Goal: Information Seeking & Learning: Learn about a topic

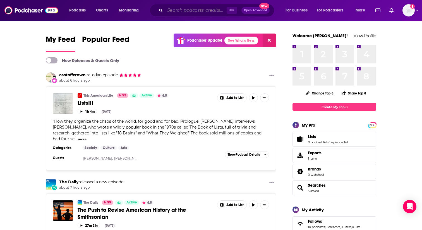
click at [191, 11] on input "Search podcasts, credits, & more..." at bounding box center [196, 10] width 62 height 9
click at [172, 7] on input "Search podcasts, credits, & more..." at bounding box center [196, 10] width 62 height 9
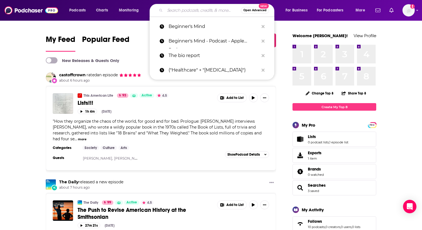
paste input "Smarter Building Materials Marketing"
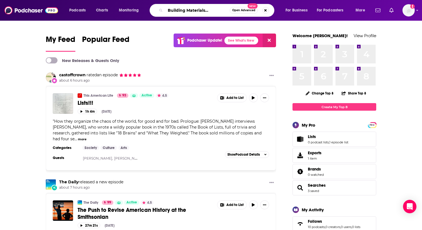
type input "Smarter Building Materials Marketing"
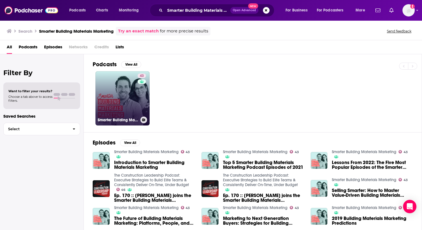
click at [112, 93] on link "43 Smarter Building Materials Marketing" at bounding box center [122, 98] width 54 height 54
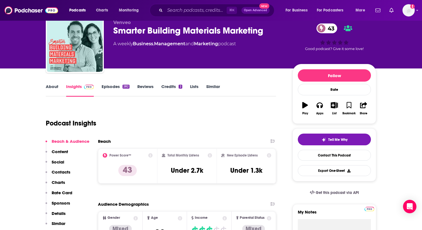
scroll to position [22, 0]
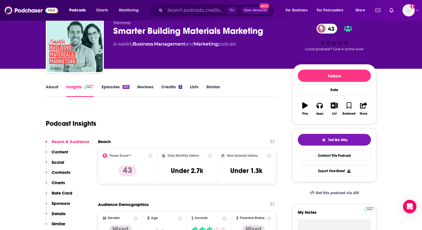
click at [211, 155] on icon at bounding box center [210, 155] width 4 height 4
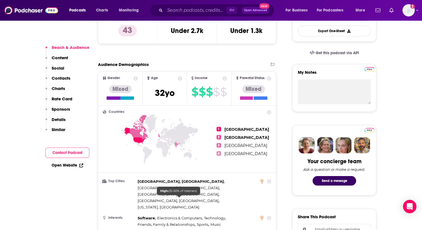
scroll to position [162, 0]
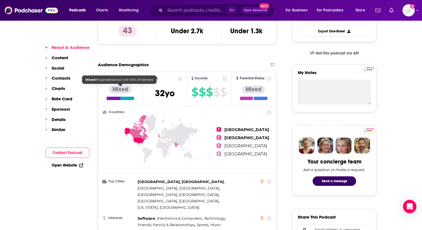
click at [118, 98] on div at bounding box center [114, 98] width 14 height 3
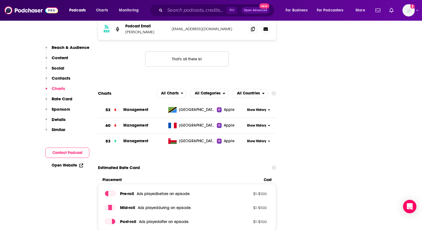
scroll to position [544, 0]
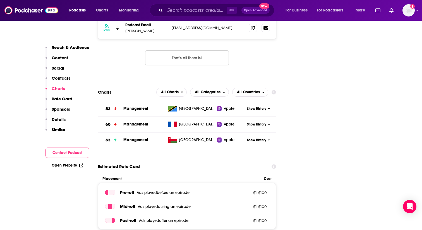
click at [67, 46] on p "Reach & Audience" at bounding box center [71, 47] width 38 height 5
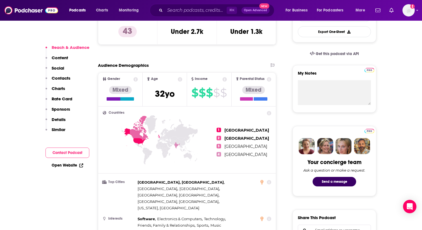
scroll to position [162, 0]
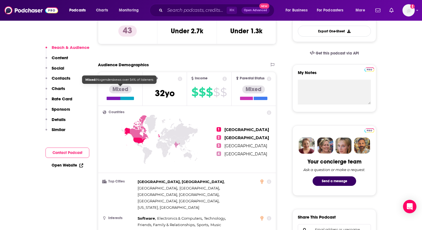
click at [123, 101] on span "Gender Mixed" at bounding box center [120, 88] width 44 height 33
click at [122, 88] on div "Mixed" at bounding box center [120, 89] width 23 height 8
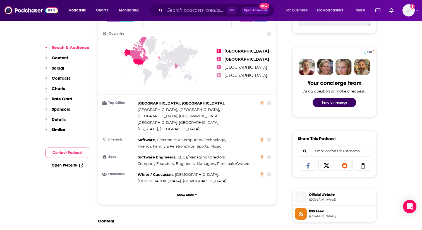
scroll to position [243, 0]
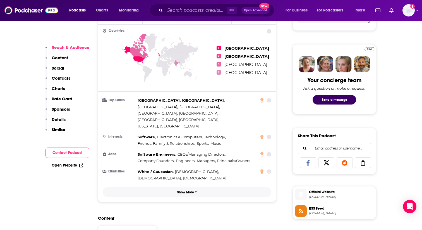
click at [186, 187] on button "Show More" at bounding box center [187, 192] width 169 height 10
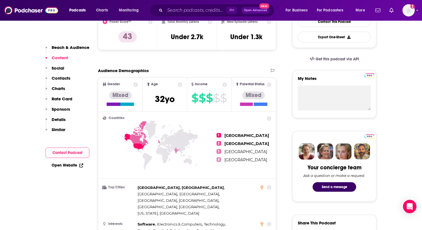
scroll to position [155, 0]
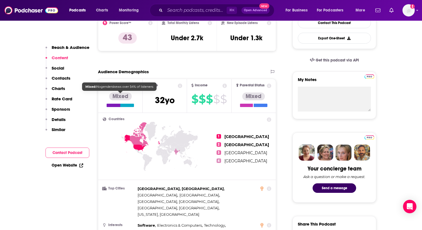
click at [122, 104] on div at bounding box center [120, 105] width 27 height 3
click at [120, 96] on div "Mixed" at bounding box center [120, 96] width 23 height 8
click at [139, 99] on span "Gender Mixed" at bounding box center [120, 95] width 44 height 33
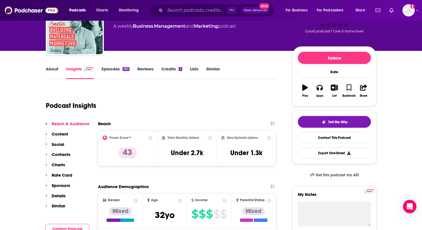
scroll to position [18, 0]
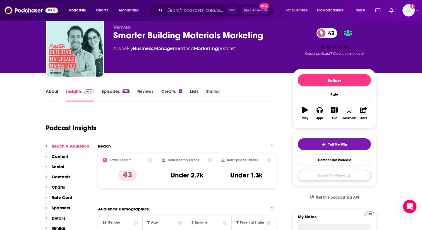
click at [334, 176] on button "Export One-Sheet" at bounding box center [334, 175] width 73 height 11
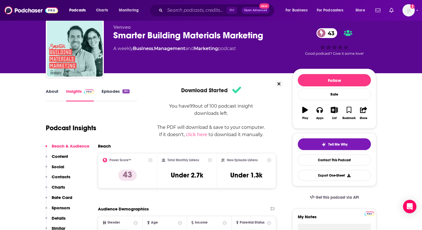
scroll to position [0, 0]
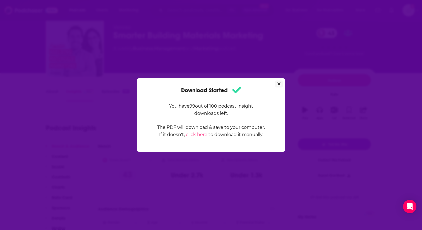
click at [279, 82] on icon "Close" at bounding box center [278, 83] width 3 height 4
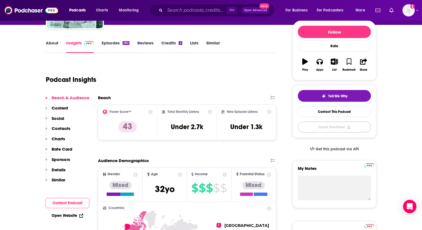
scroll to position [67, 0]
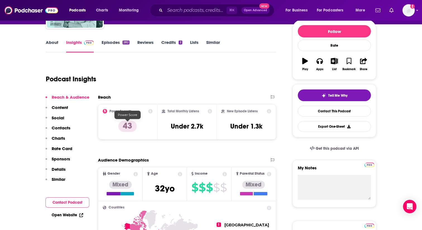
click at [129, 125] on p "43" at bounding box center [127, 126] width 18 height 11
click at [151, 111] on icon at bounding box center [150, 111] width 4 height 4
drag, startPoint x: 167, startPoint y: 87, endPoint x: 141, endPoint y: 87, distance: 26.8
click at [149, 109] on icon at bounding box center [150, 111] width 4 height 4
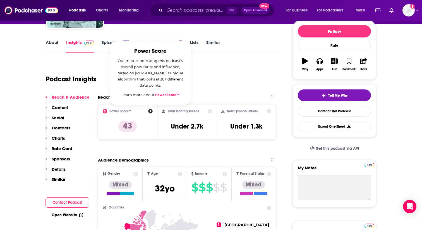
click at [161, 96] on link "Power Score™" at bounding box center [167, 95] width 24 height 4
click at [410, 10] on img "Logged in as ryanmason4" at bounding box center [408, 10] width 12 height 12
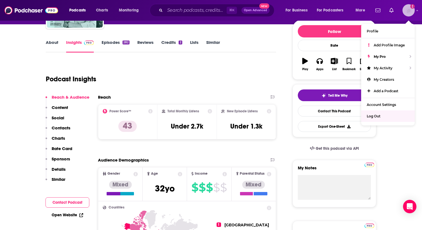
click at [382, 115] on div "Log Out" at bounding box center [388, 115] width 54 height 11
